Goal: Book appointment/travel/reservation

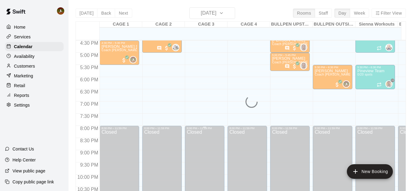
scroll to position [407, 0]
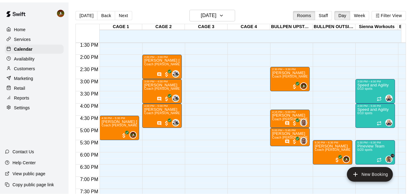
scroll to position [329, 0]
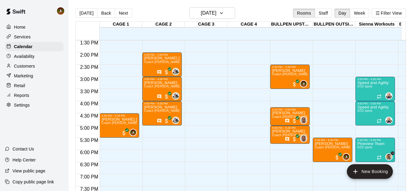
click at [18, 59] on p "Availability" at bounding box center [24, 56] width 21 height 6
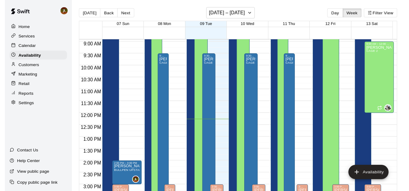
scroll to position [207, 0]
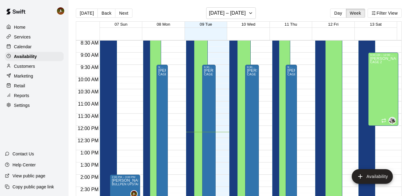
click at [17, 51] on div "Calendar" at bounding box center [34, 46] width 59 height 9
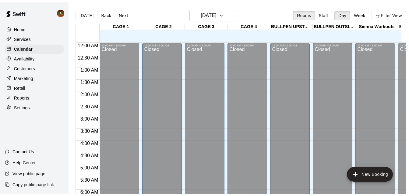
scroll to position [299, 0]
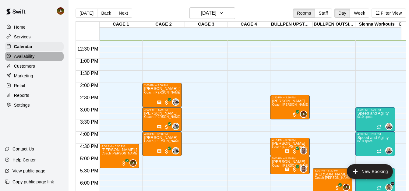
click at [25, 59] on p "Availability" at bounding box center [24, 56] width 21 height 6
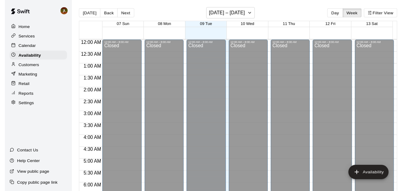
scroll to position [299, 0]
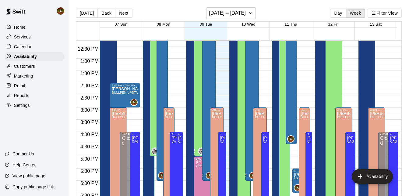
click at [26, 50] on p "Calendar" at bounding box center [23, 47] width 18 height 6
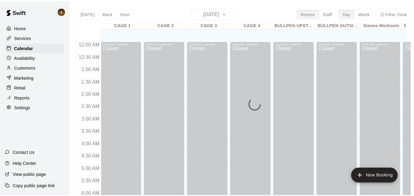
scroll to position [299, 0]
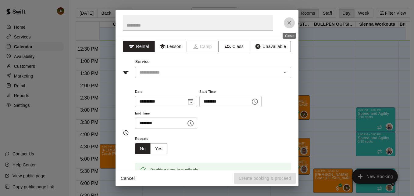
click at [290, 25] on icon "Close" at bounding box center [289, 23] width 6 height 6
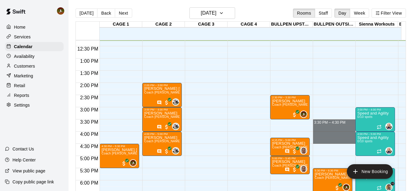
drag, startPoint x: 315, startPoint y: 122, endPoint x: 317, endPoint y: 140, distance: 17.1
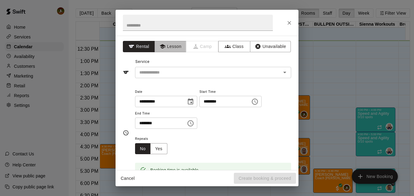
drag, startPoint x: 168, startPoint y: 49, endPoint x: 175, endPoint y: 53, distance: 8.6
click at [168, 49] on button "Lesson" at bounding box center [170, 46] width 32 height 11
click at [247, 75] on input "text" at bounding box center [204, 73] width 134 height 8
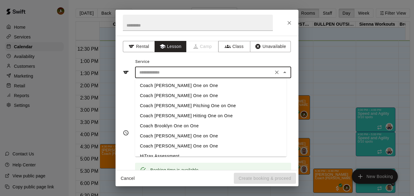
click at [191, 104] on li "Coach [PERSON_NAME] Pitching One on One" at bounding box center [210, 106] width 151 height 10
type input "**********"
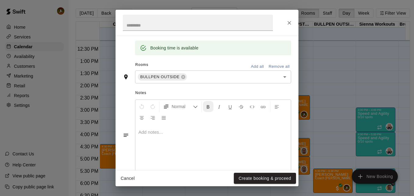
scroll to position [134, 0]
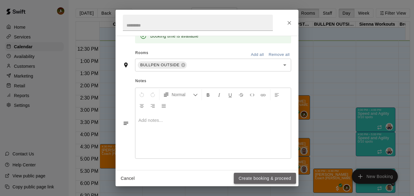
click at [252, 177] on button "Create booking & proceed" at bounding box center [265, 177] width 62 height 11
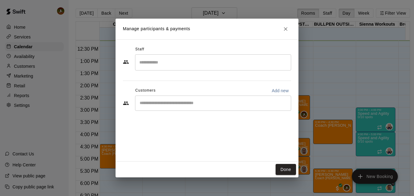
click at [181, 67] on input "Search staff" at bounding box center [213, 62] width 150 height 11
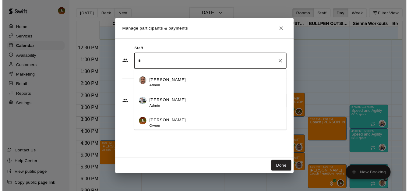
scroll to position [145, 0]
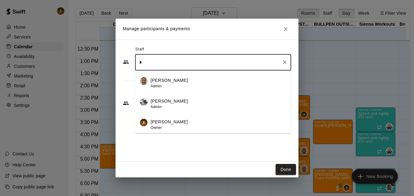
click at [165, 119] on p "Cody Hansen" at bounding box center [168, 122] width 37 height 6
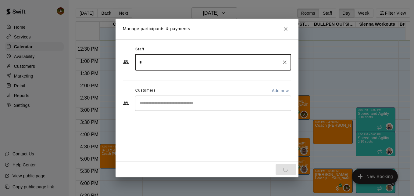
type input "*"
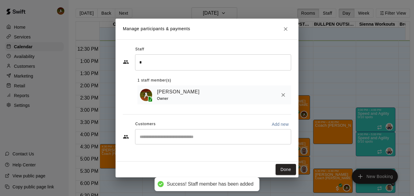
click at [169, 144] on div "​" at bounding box center [213, 136] width 156 height 15
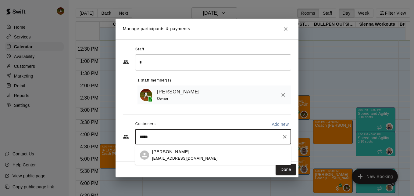
type input "******"
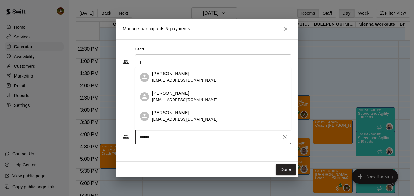
click at [184, 103] on div "Tamlyn Martin knylmat@gmail.com" at bounding box center [184, 96] width 65 height 13
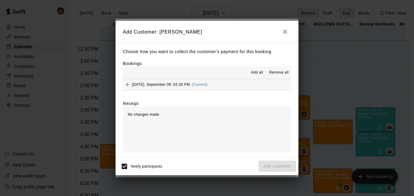
click at [127, 84] on icon "Add" at bounding box center [127, 84] width 6 height 6
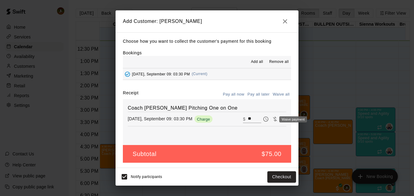
click at [272, 120] on icon "Waive payment" at bounding box center [275, 119] width 6 height 6
type input "*"
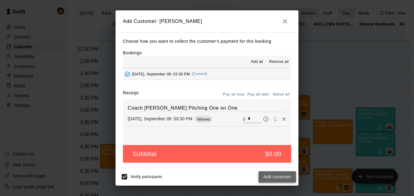
click at [274, 179] on button "Add customer" at bounding box center [276, 176] width 37 height 11
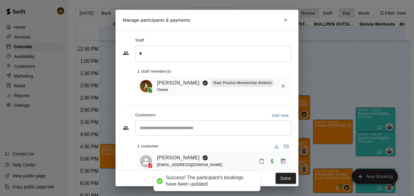
click at [290, 175] on button "Done" at bounding box center [285, 177] width 20 height 11
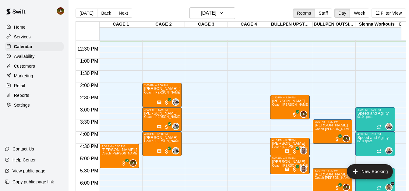
scroll to position [329, 0]
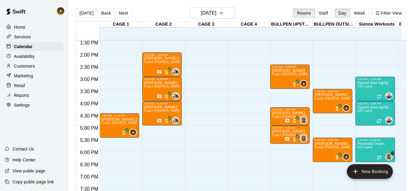
click at [19, 124] on div "Home Services Calendar Availability Customers Marketing Retail Reports Settings…" at bounding box center [34, 95] width 69 height 191
